Goal: Information Seeking & Learning: Learn about a topic

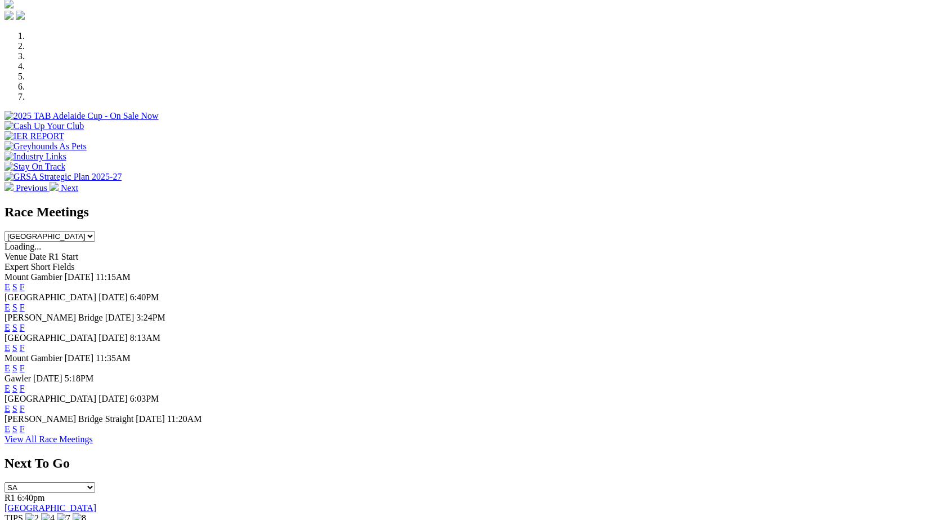
scroll to position [478, 0]
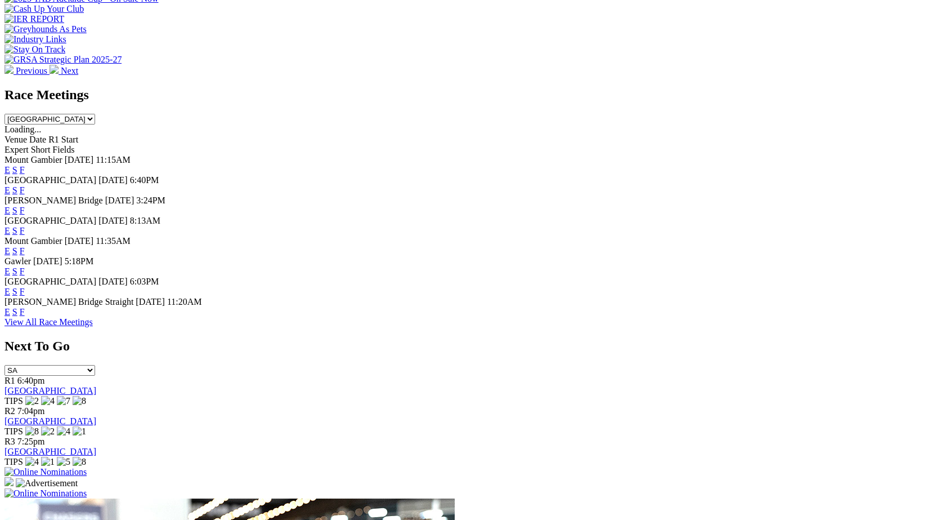
click at [25, 316] on link "F" at bounding box center [22, 312] width 5 height 10
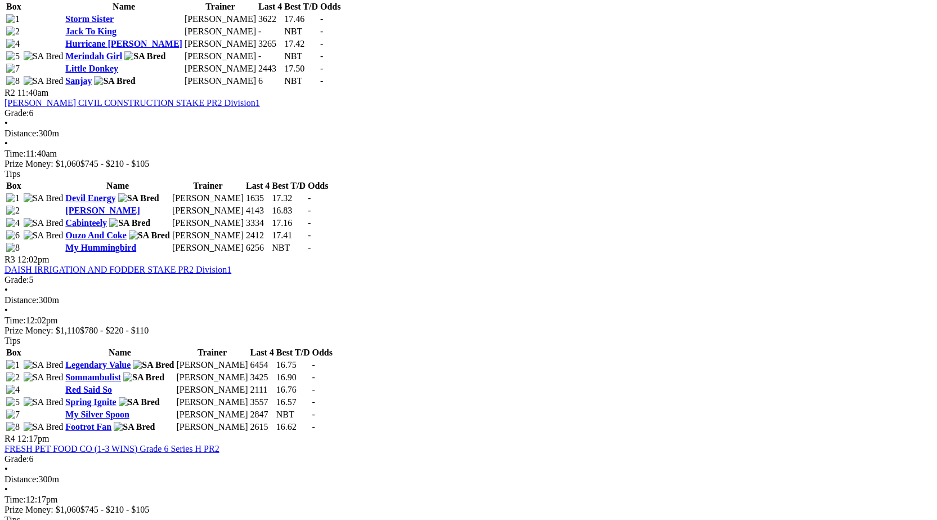
scroll to position [695, 0]
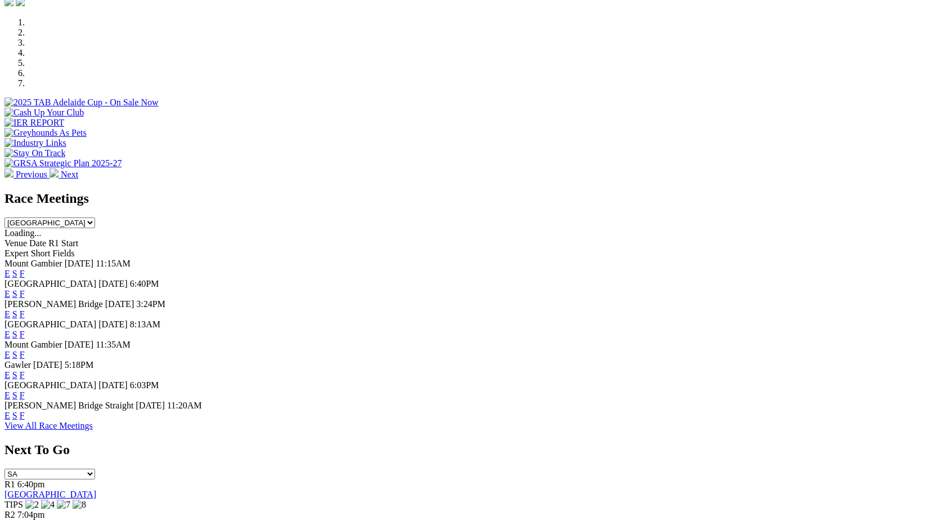
scroll to position [357, 0]
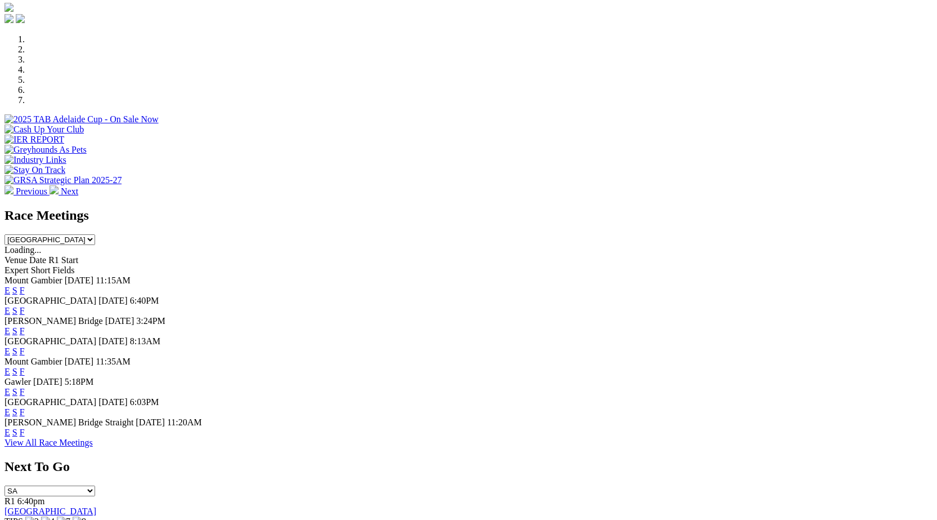
click at [25, 306] on link "F" at bounding box center [22, 311] width 5 height 10
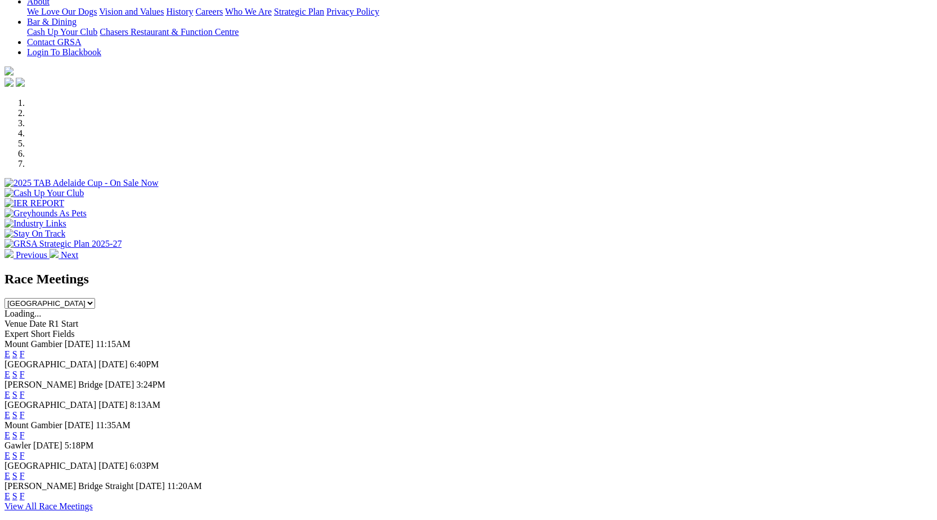
scroll to position [284, 0]
